Goal: Transaction & Acquisition: Purchase product/service

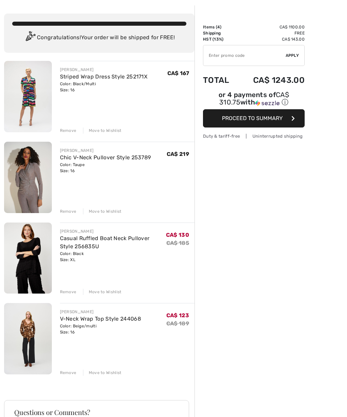
scroll to position [28, 0]
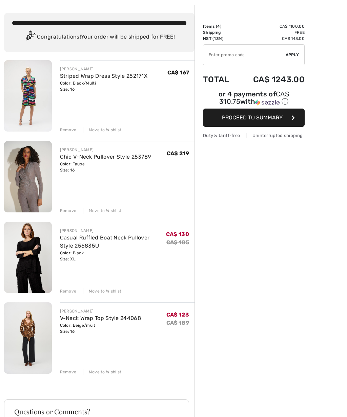
click at [45, 332] on img at bounding box center [28, 338] width 48 height 71
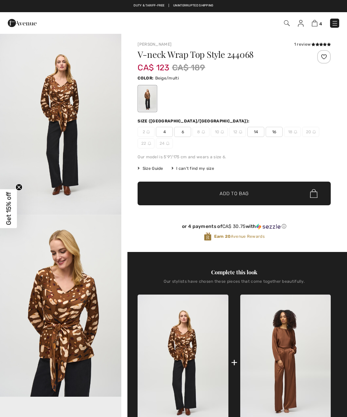
checkbox input "true"
click at [26, 26] on img at bounding box center [22, 23] width 29 height 14
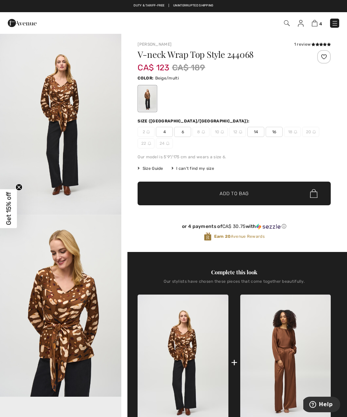
click at [13, 24] on img at bounding box center [22, 23] width 29 height 14
click at [281, 318] on img at bounding box center [285, 362] width 90 height 135
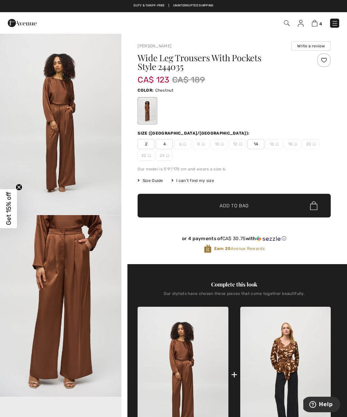
click at [26, 22] on img at bounding box center [22, 23] width 29 height 14
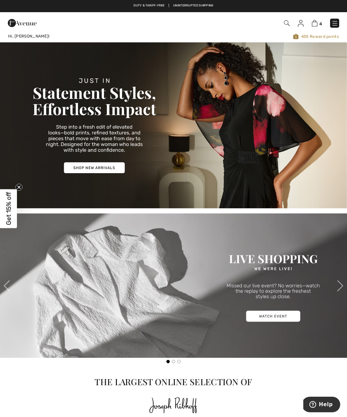
click at [334, 21] on img at bounding box center [334, 23] width 7 height 7
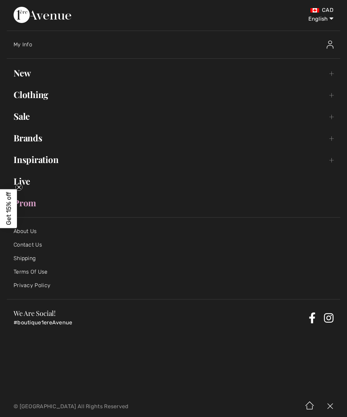
click at [60, 98] on link "Clothing Toggle submenu" at bounding box center [173, 94] width 333 height 15
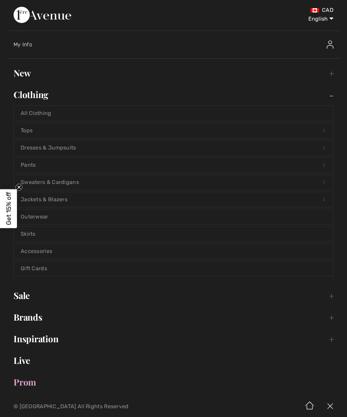
click at [123, 131] on link "Tops Open submenu" at bounding box center [173, 130] width 319 height 15
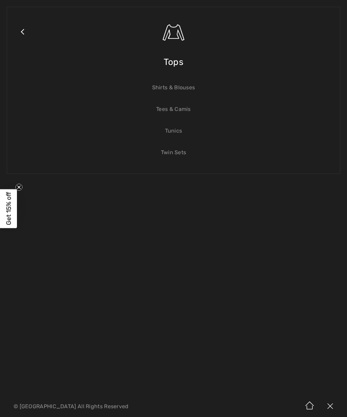
click at [176, 62] on span "Tops" at bounding box center [173, 62] width 20 height 24
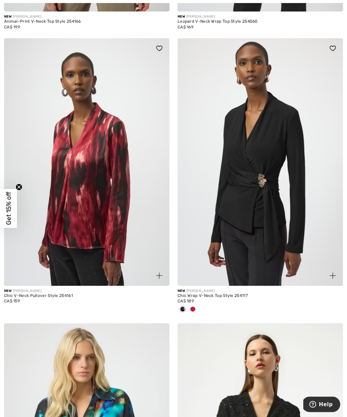
scroll to position [610, 0]
click at [294, 261] on img at bounding box center [259, 162] width 165 height 248
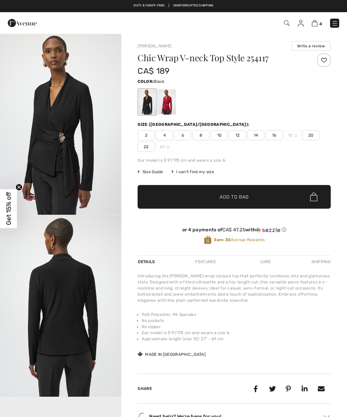
checkbox input "true"
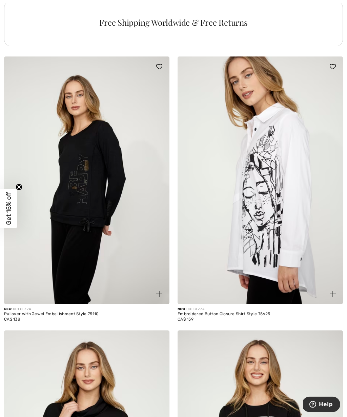
scroll to position [3457, 0]
click at [293, 256] on img at bounding box center [259, 181] width 165 height 248
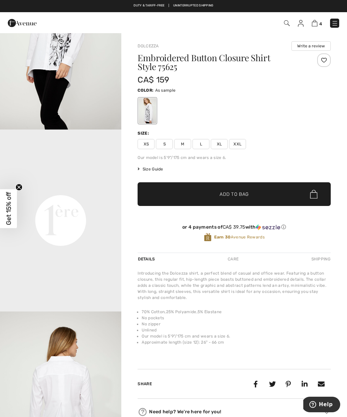
scroll to position [268, 0]
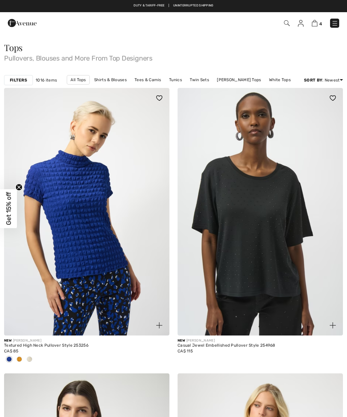
checkbox input "true"
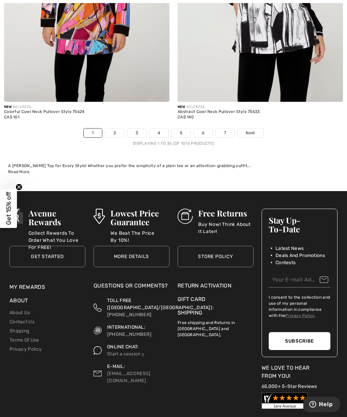
scroll to position [5031, 0]
click at [115, 132] on link "2" at bounding box center [114, 133] width 19 height 9
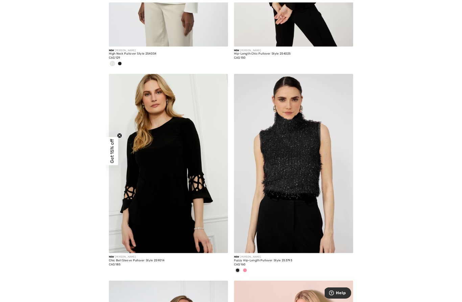
scroll to position [6677, 0]
